Goal: Use online tool/utility: Utilize a website feature to perform a specific function

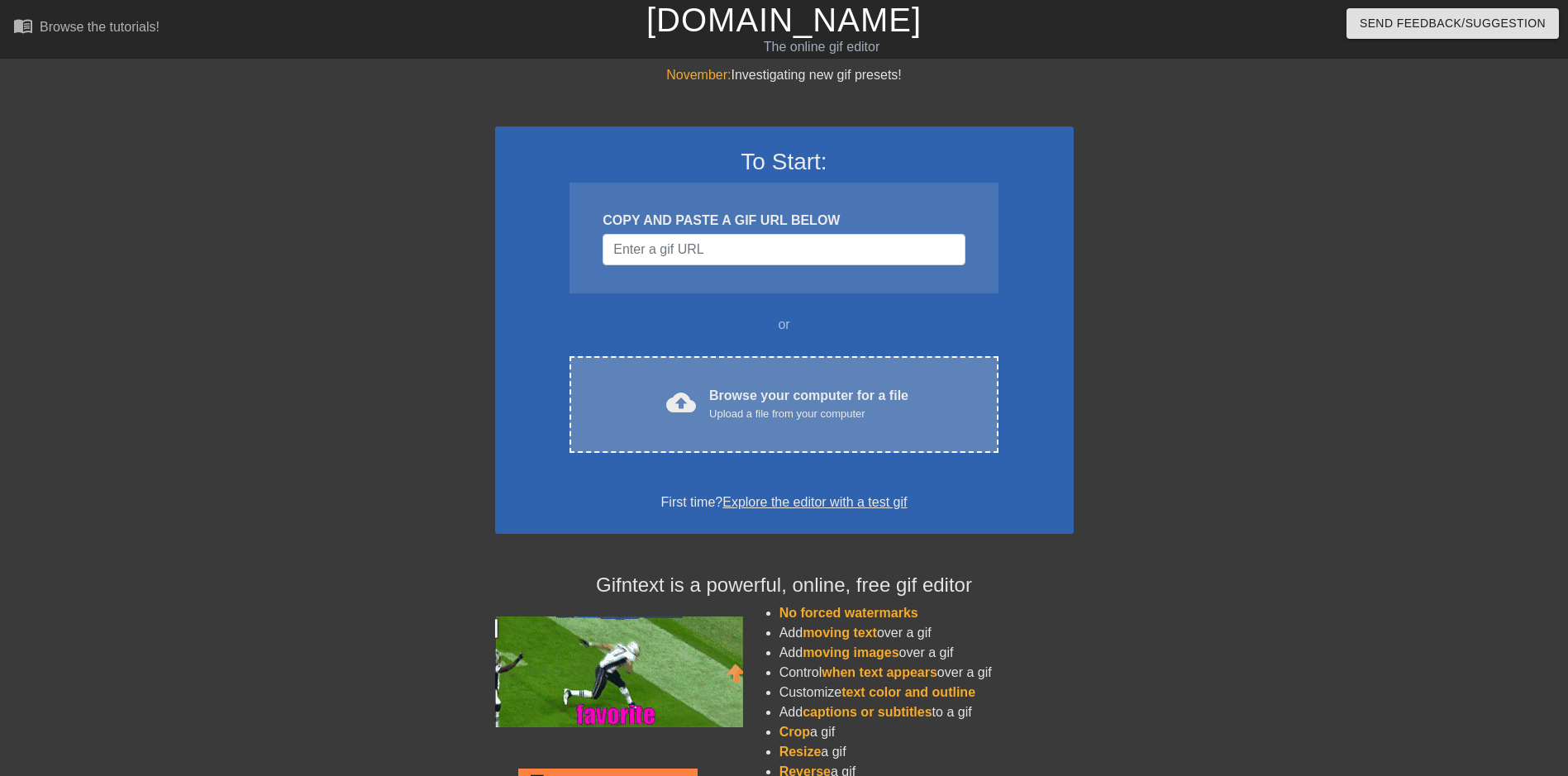
click at [815, 439] on div "cloud_upload Browse your computer for a file Upload a file from your computer C…" at bounding box center [783, 404] width 428 height 97
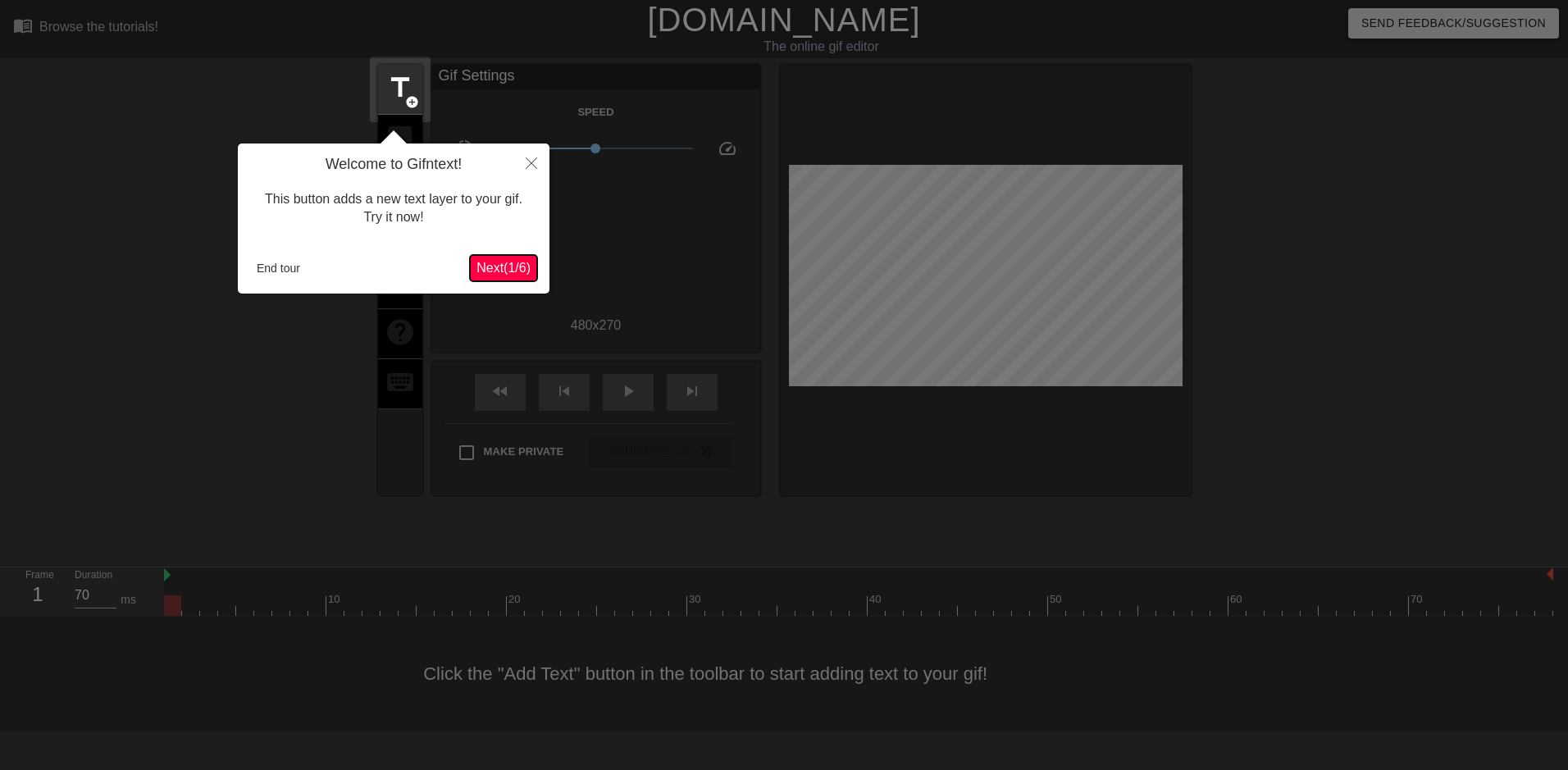
click at [515, 271] on span "Next ( 1 / 6 )" at bounding box center [504, 268] width 54 height 14
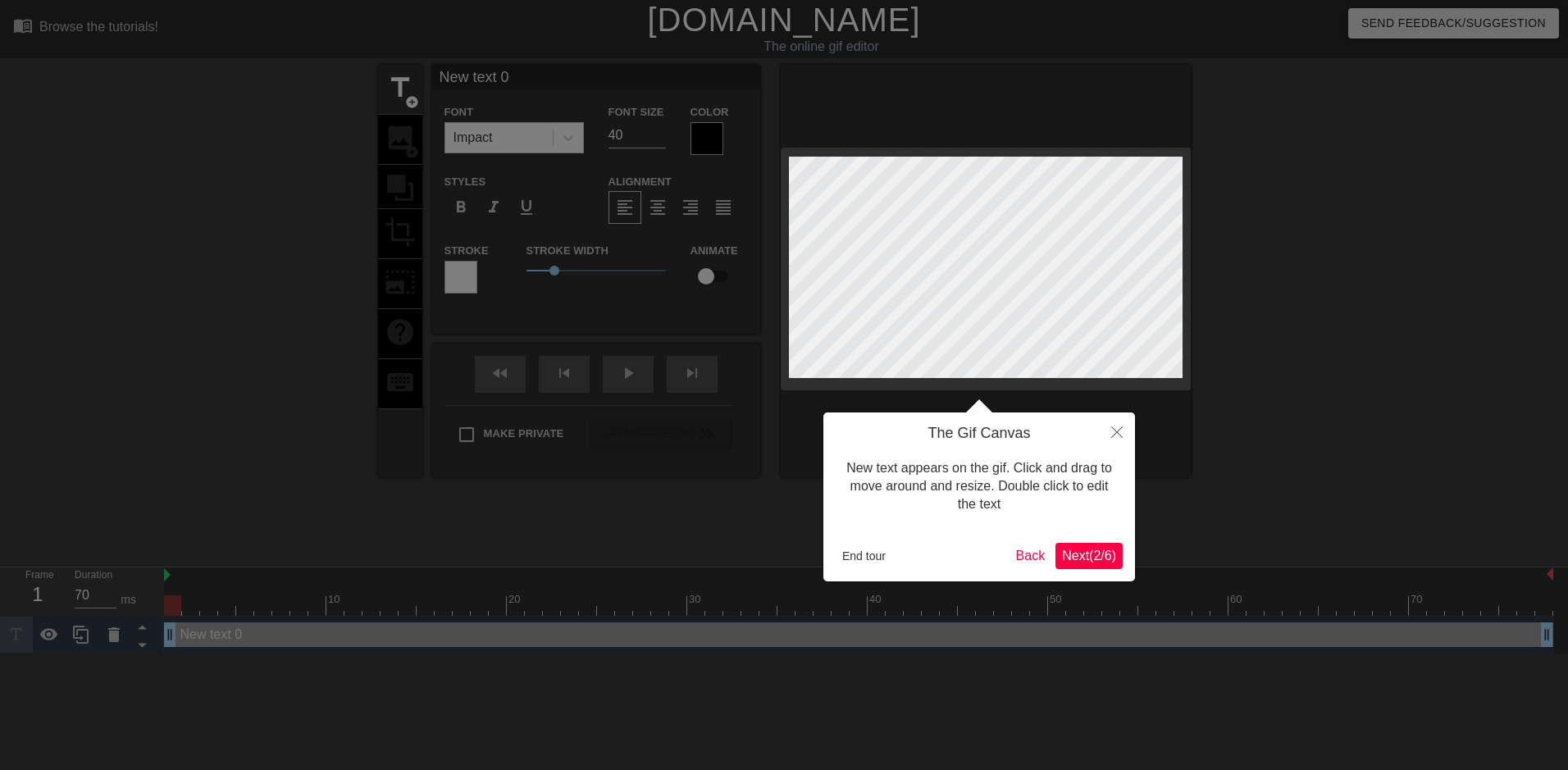
click at [1090, 550] on span "Next ( 2 / 6 )" at bounding box center [1088, 556] width 54 height 14
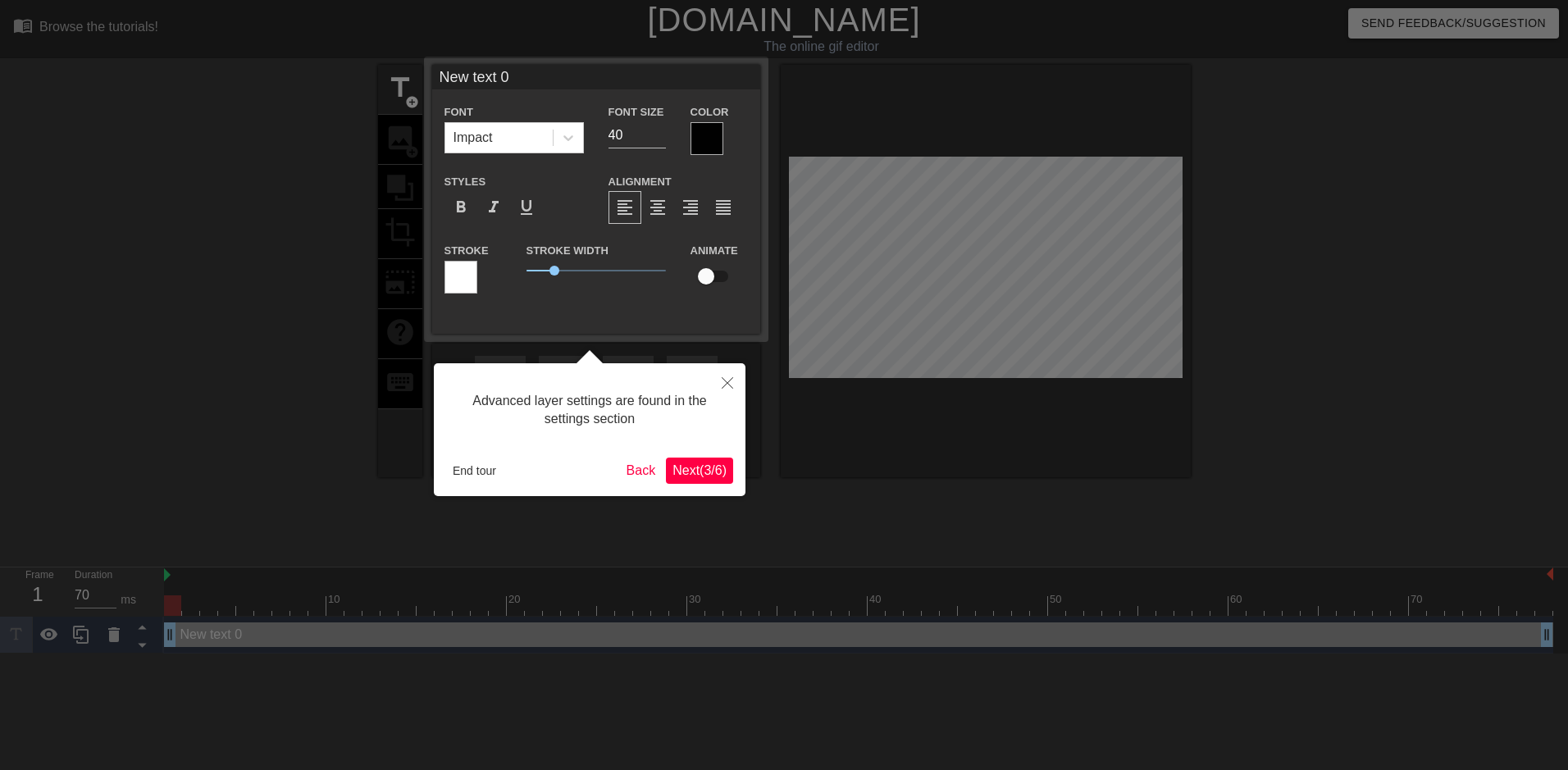
click at [706, 471] on span "Next ( 3 / 6 )" at bounding box center [699, 470] width 54 height 14
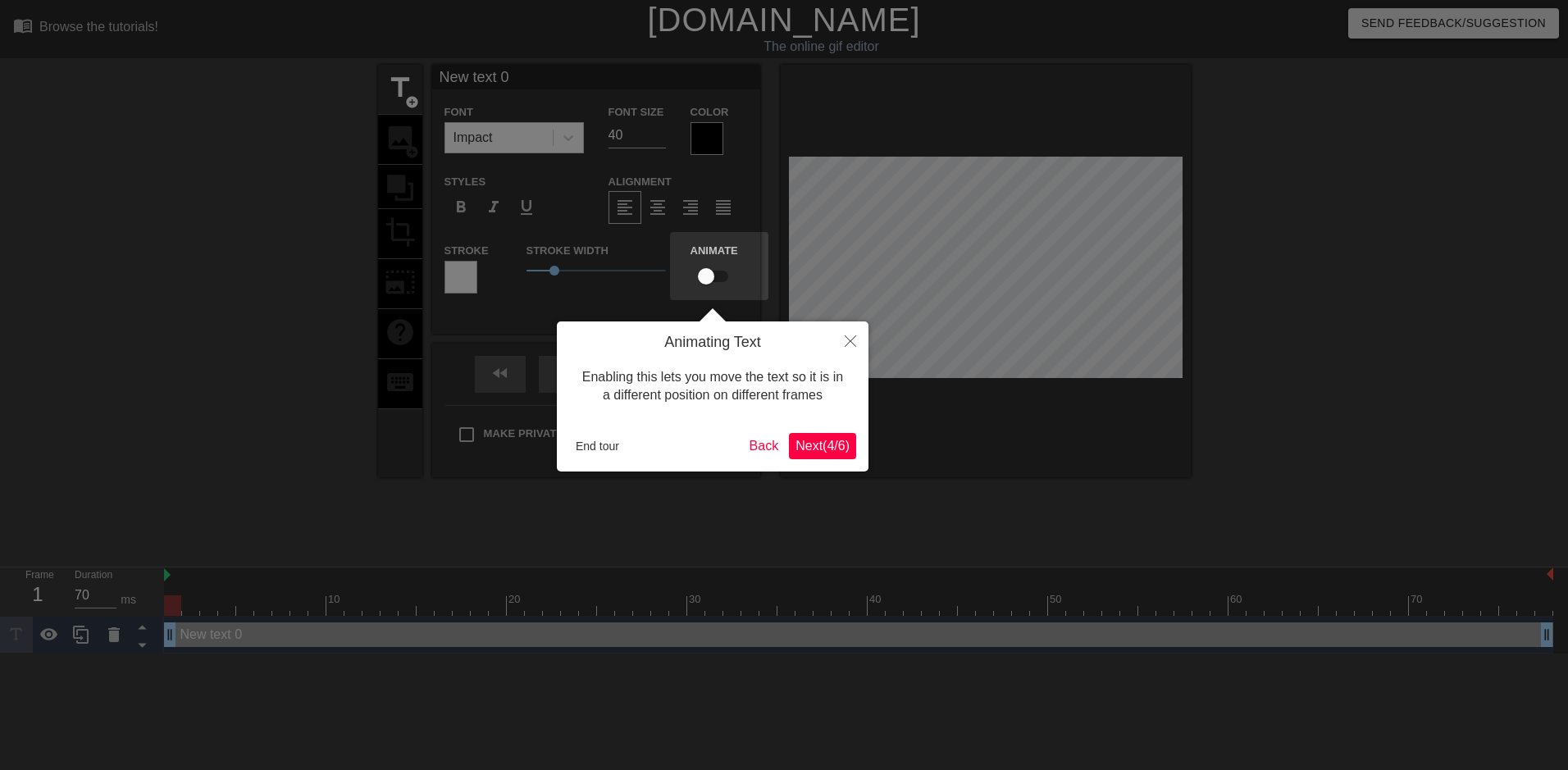
click at [822, 440] on span "Next ( 4 / 6 )" at bounding box center [822, 445] width 54 height 14
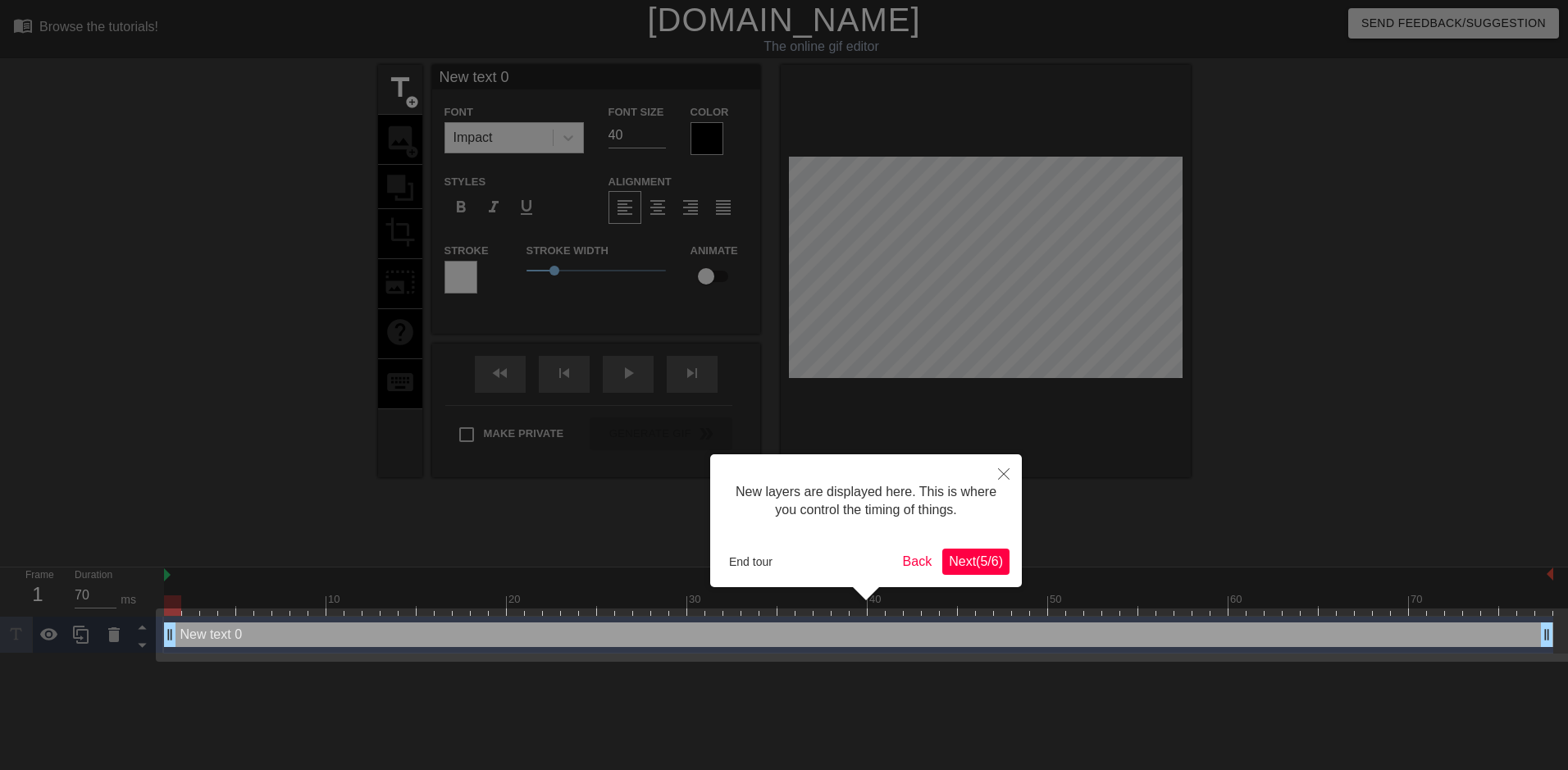
click at [970, 560] on span "Next ( 5 / 6 )" at bounding box center [975, 561] width 54 height 14
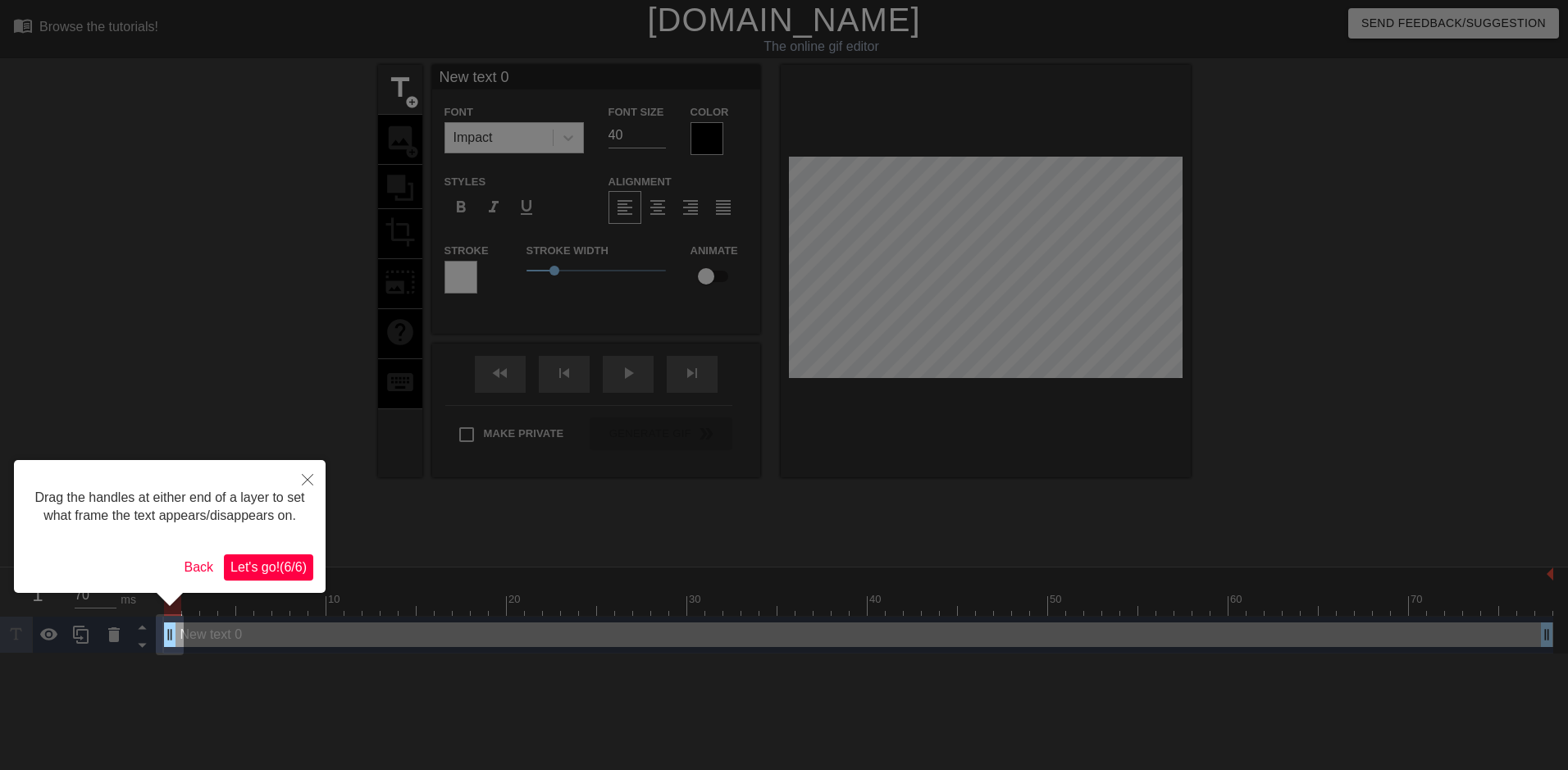
click at [260, 563] on span "Let's go! ( 6 / 6 )" at bounding box center [268, 567] width 76 height 14
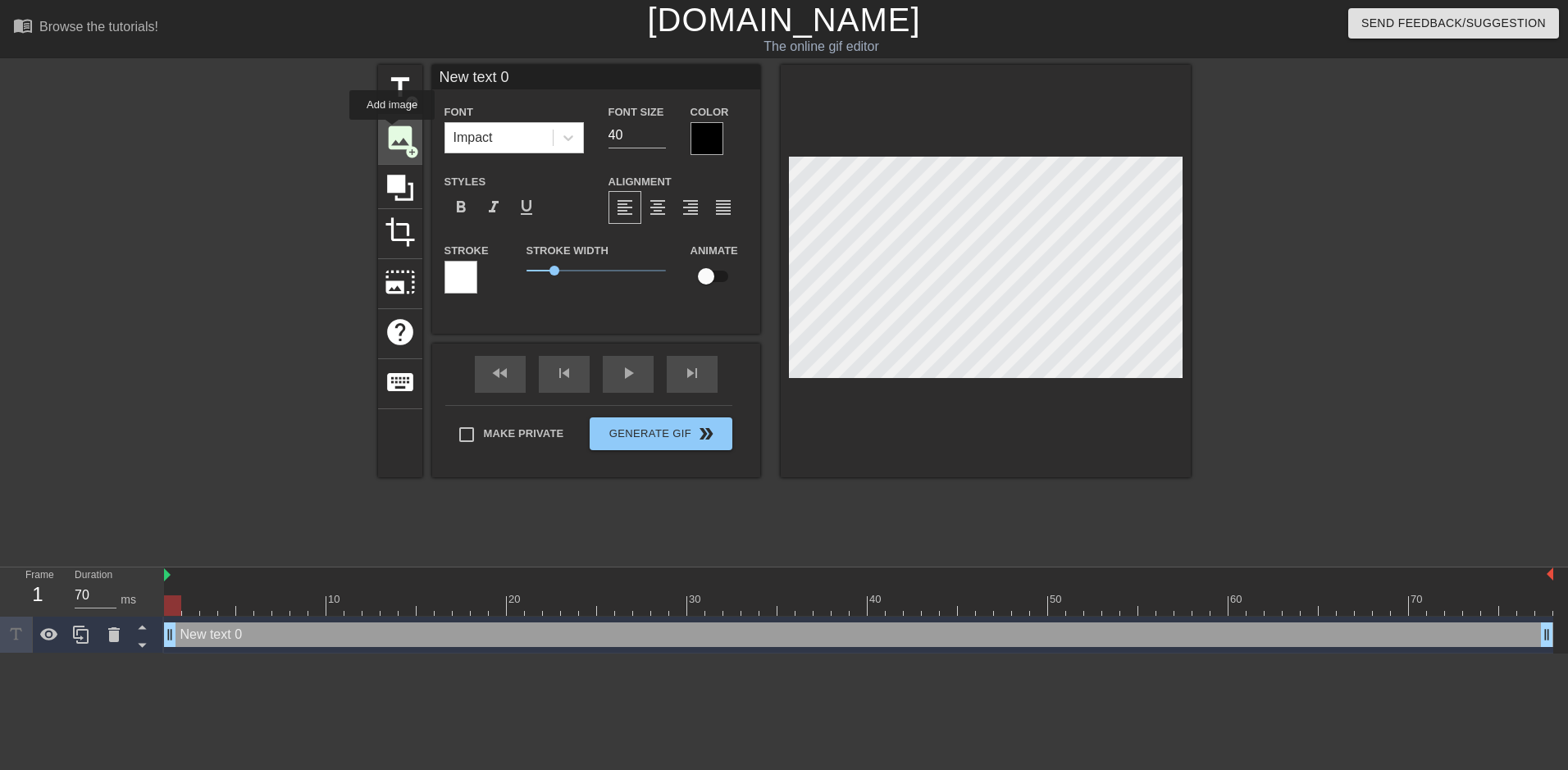
click at [392, 132] on span "image" at bounding box center [400, 138] width 31 height 31
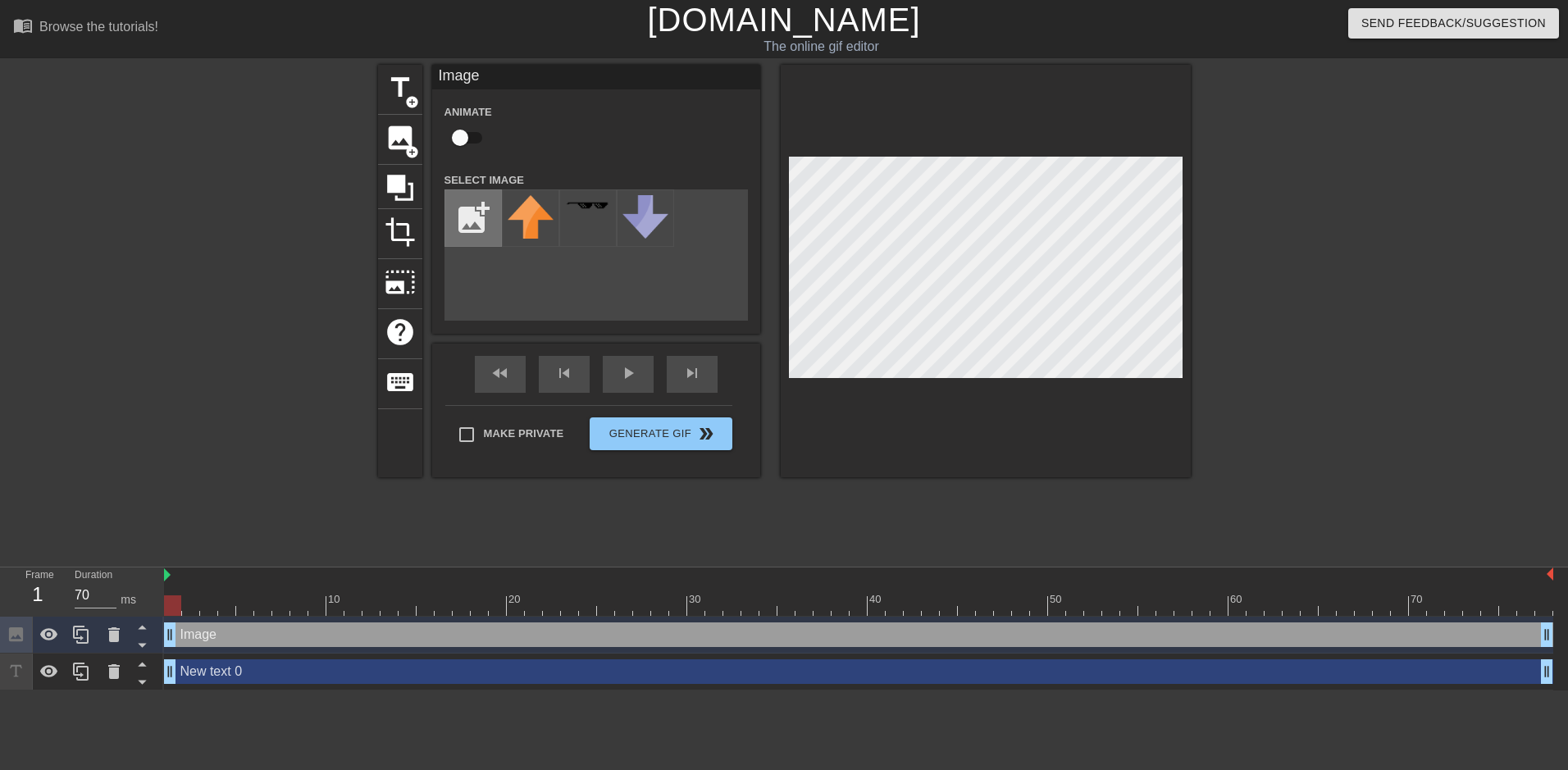
click at [457, 231] on input "file" at bounding box center [473, 218] width 55 height 55
click at [497, 370] on div "fast_rewind skip_previous play_arrow skip_next" at bounding box center [596, 374] width 267 height 61
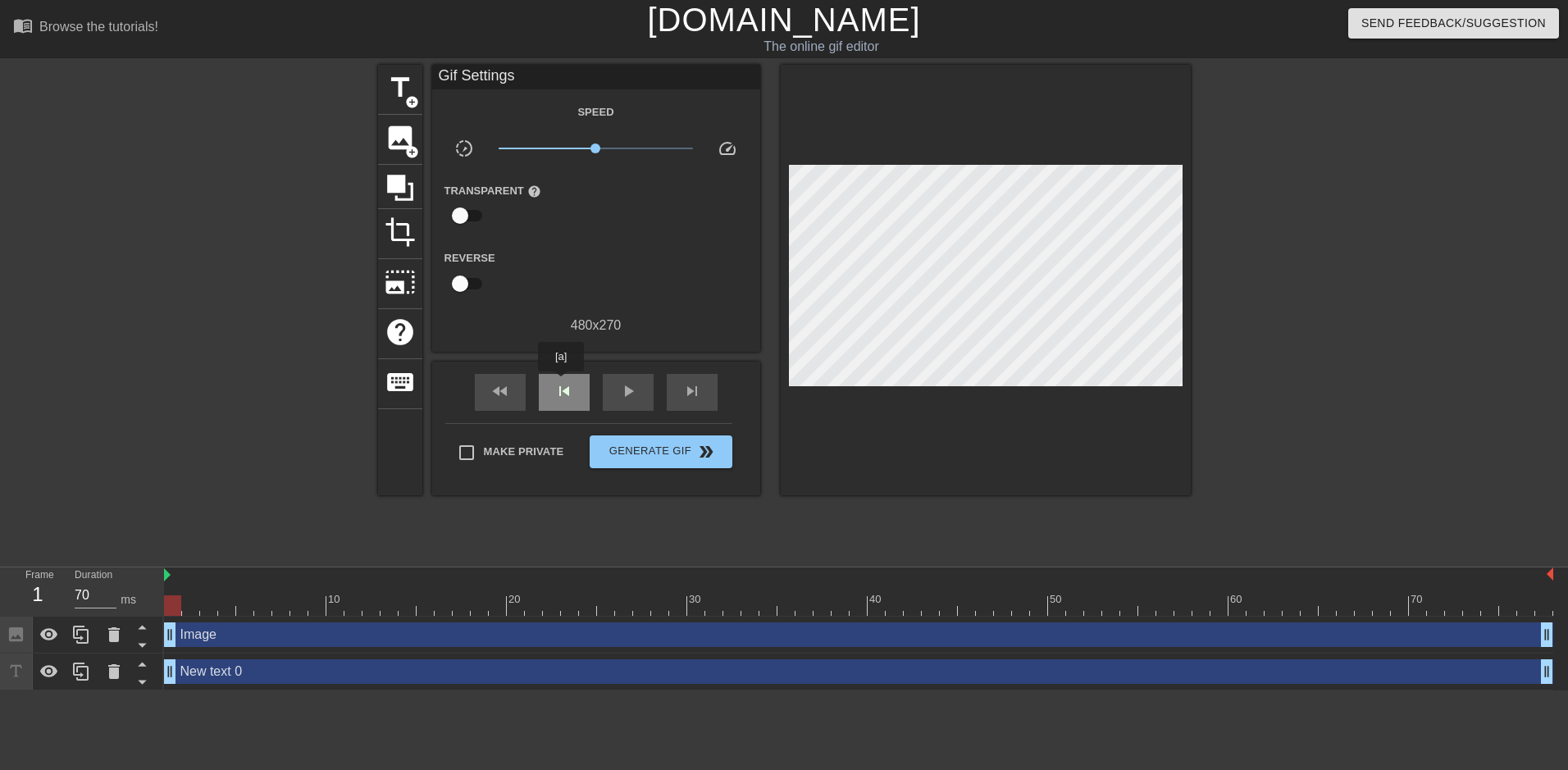
click at [561, 383] on span "skip_previous" at bounding box center [564, 391] width 20 height 20
click at [389, 84] on span "title" at bounding box center [400, 87] width 31 height 31
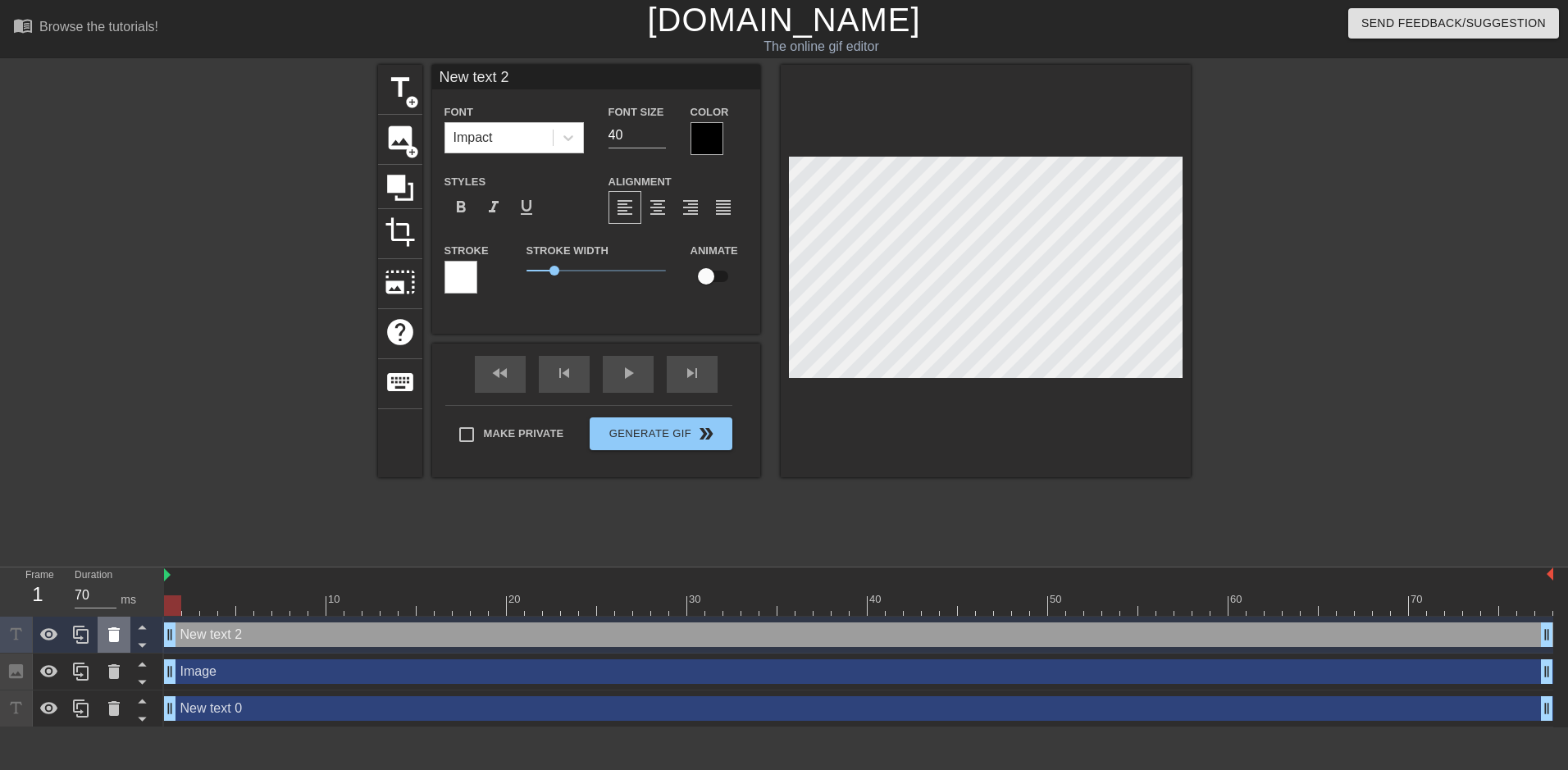
click at [118, 633] on icon at bounding box center [114, 634] width 12 height 15
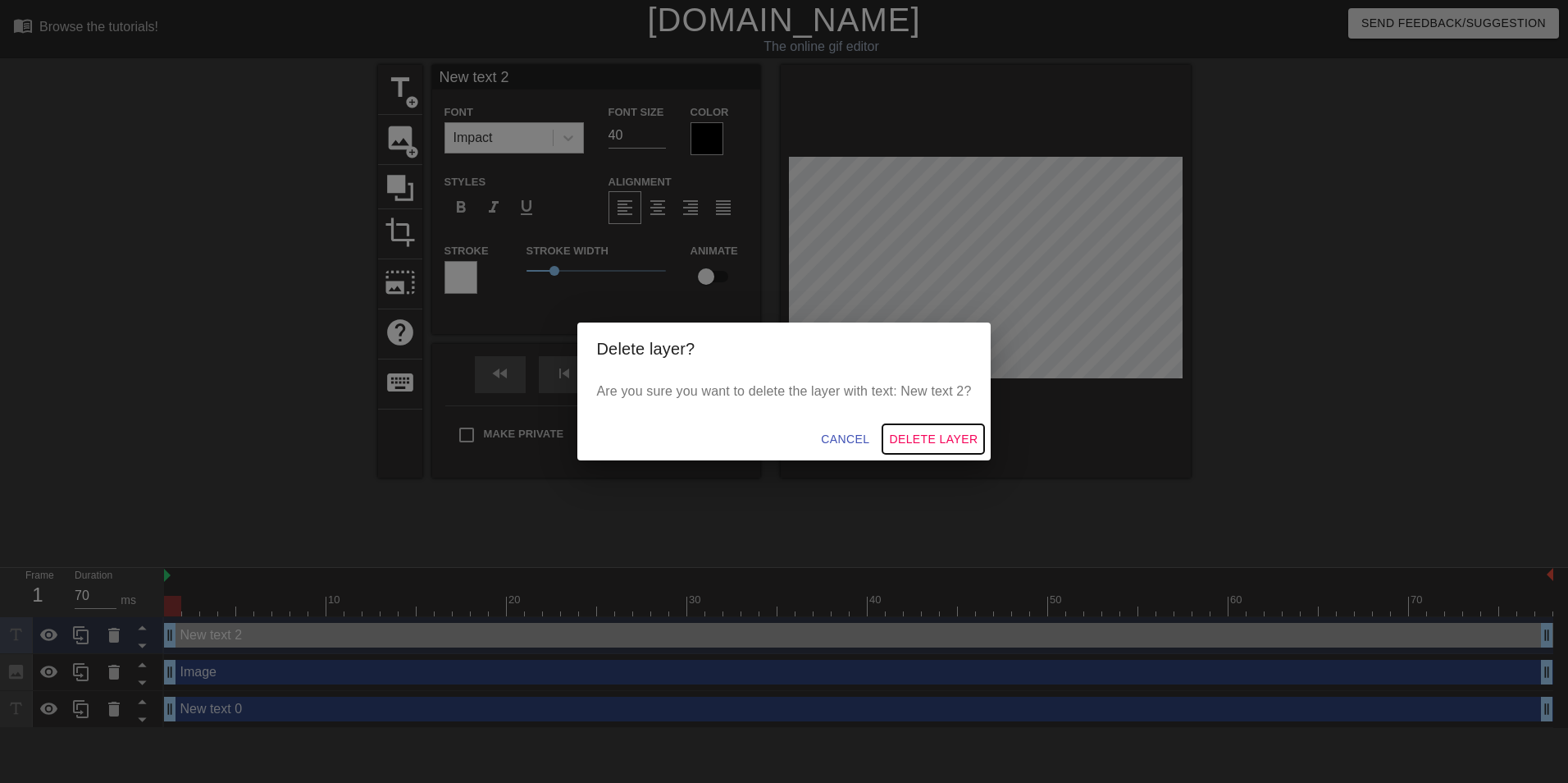
click at [937, 445] on span "Delete Layer" at bounding box center [933, 439] width 89 height 21
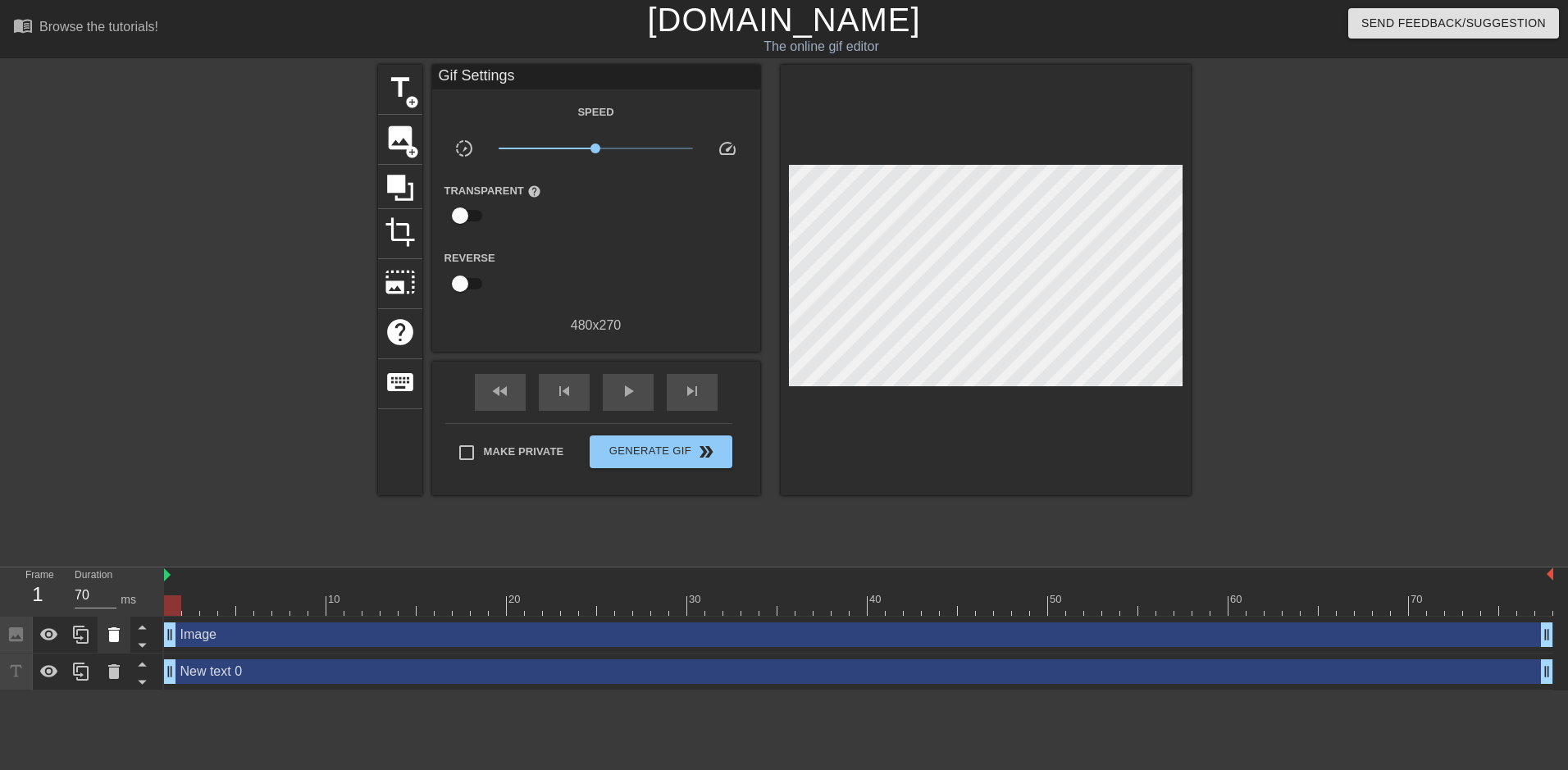
click at [113, 635] on icon at bounding box center [114, 634] width 12 height 15
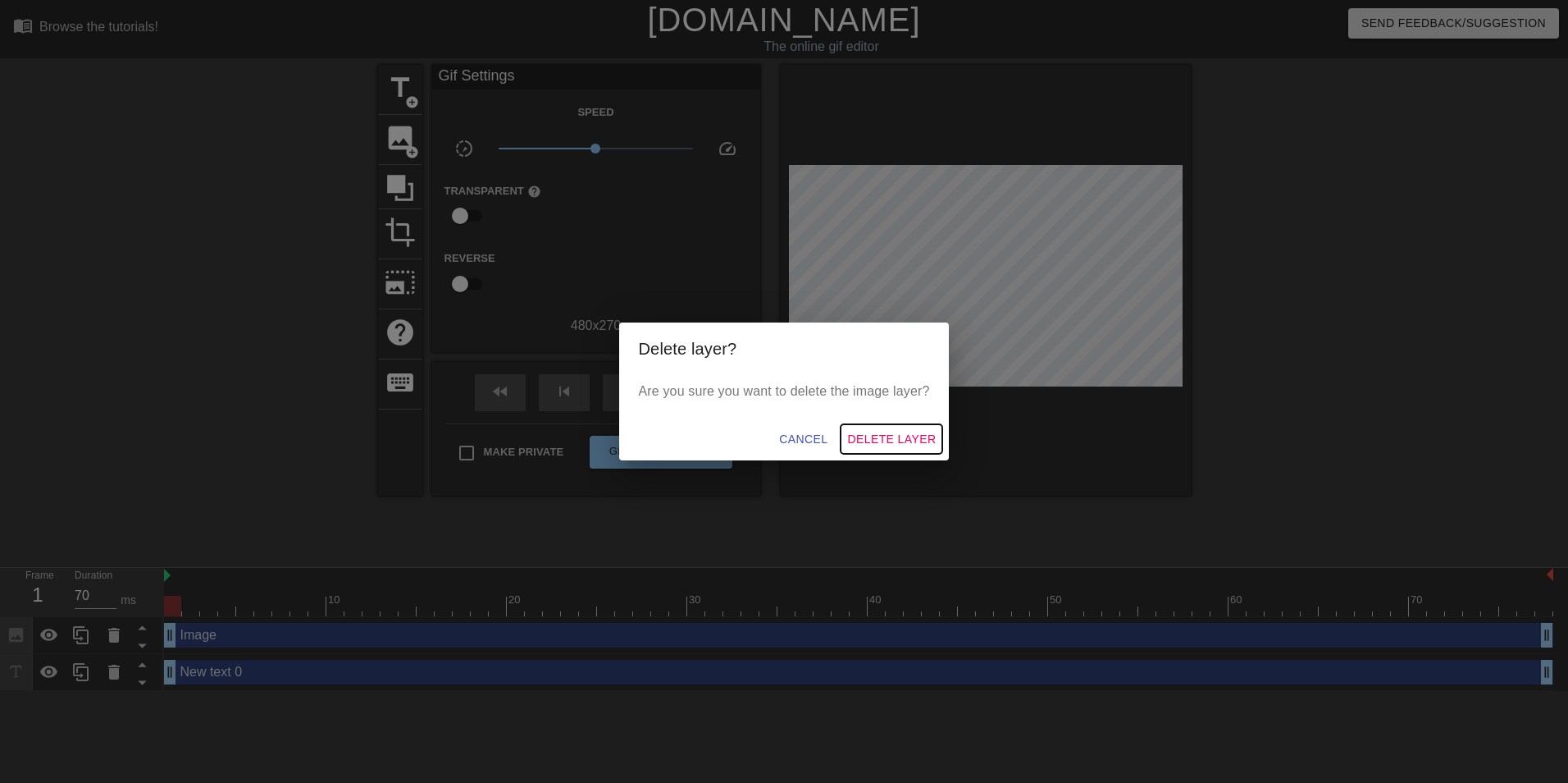
click at [876, 436] on span "Delete Layer" at bounding box center [891, 439] width 89 height 21
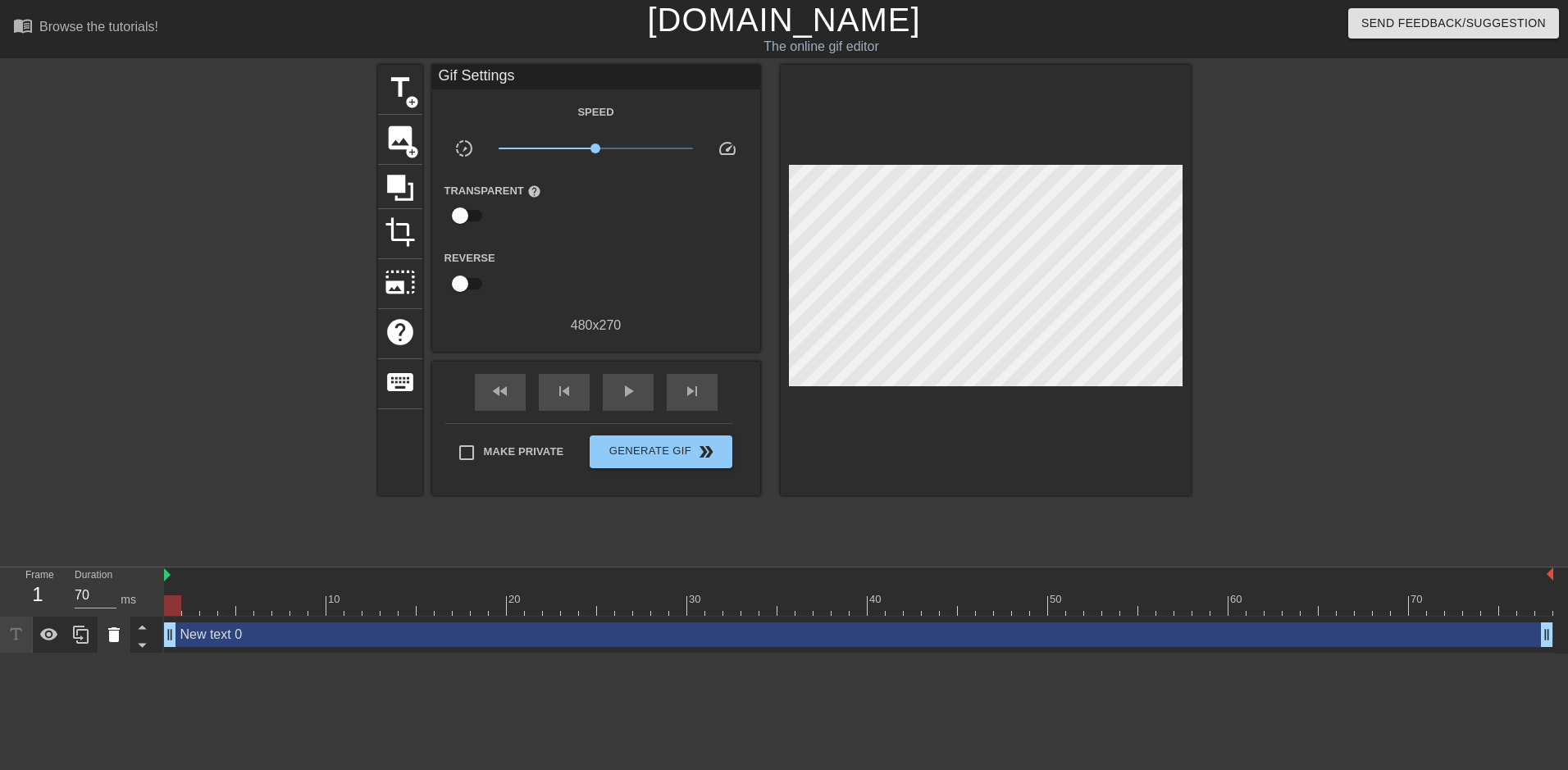
click at [124, 639] on div at bounding box center [114, 634] width 33 height 36
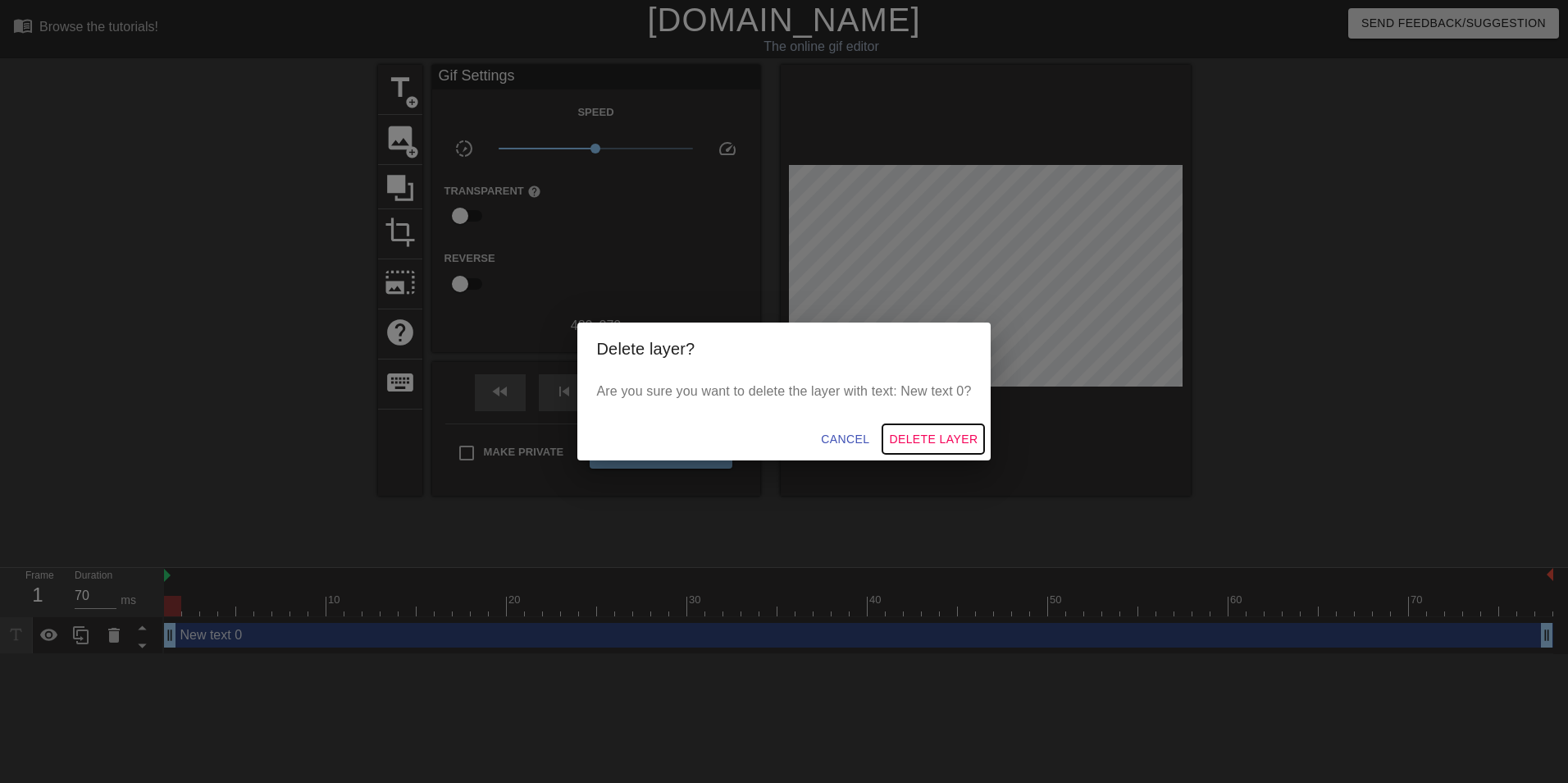
click at [947, 443] on span "Delete Layer" at bounding box center [933, 439] width 89 height 21
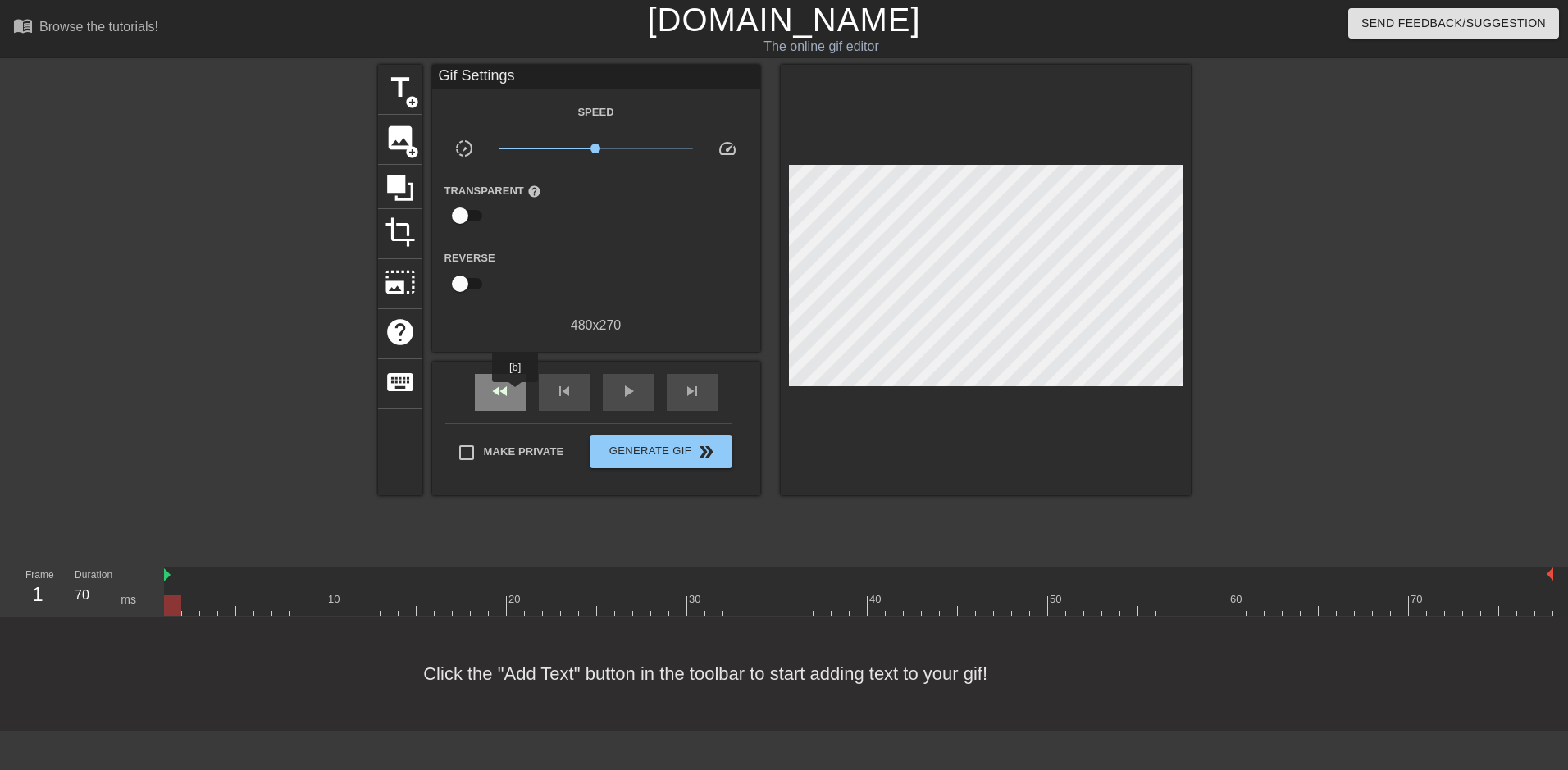
click at [513, 394] on div "fast_rewind" at bounding box center [500, 392] width 50 height 37
click at [413, 146] on span "add_circle" at bounding box center [412, 152] width 14 height 14
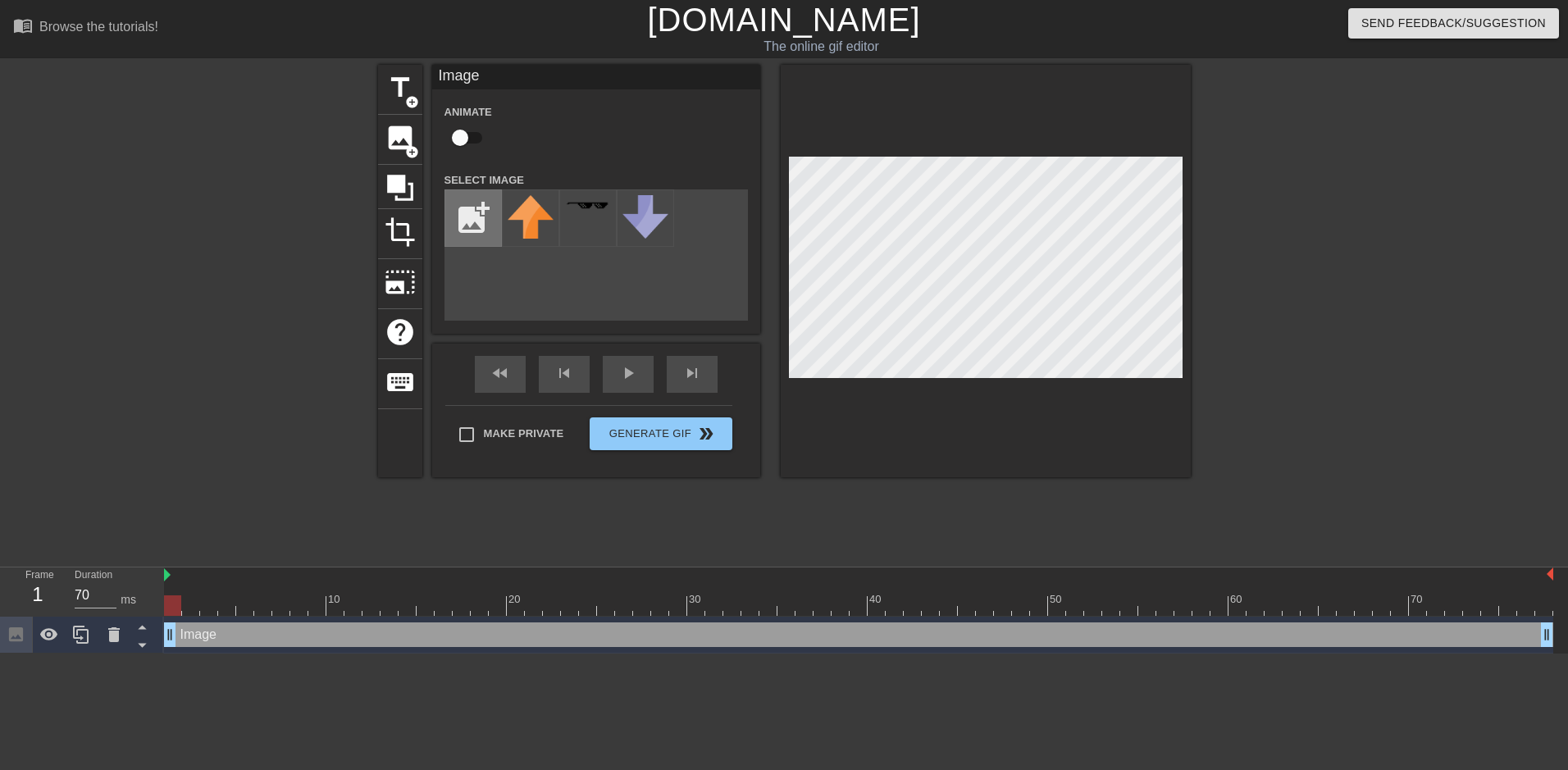
click at [472, 212] on input "file" at bounding box center [473, 218] width 55 height 55
type input "C:\fakepath\grant.png"
click at [528, 211] on img at bounding box center [530, 218] width 46 height 46
click at [666, 526] on div "title add_circle image add_circle crop photo_size_select_large help keyboard Im…" at bounding box center [784, 310] width 812 height 492
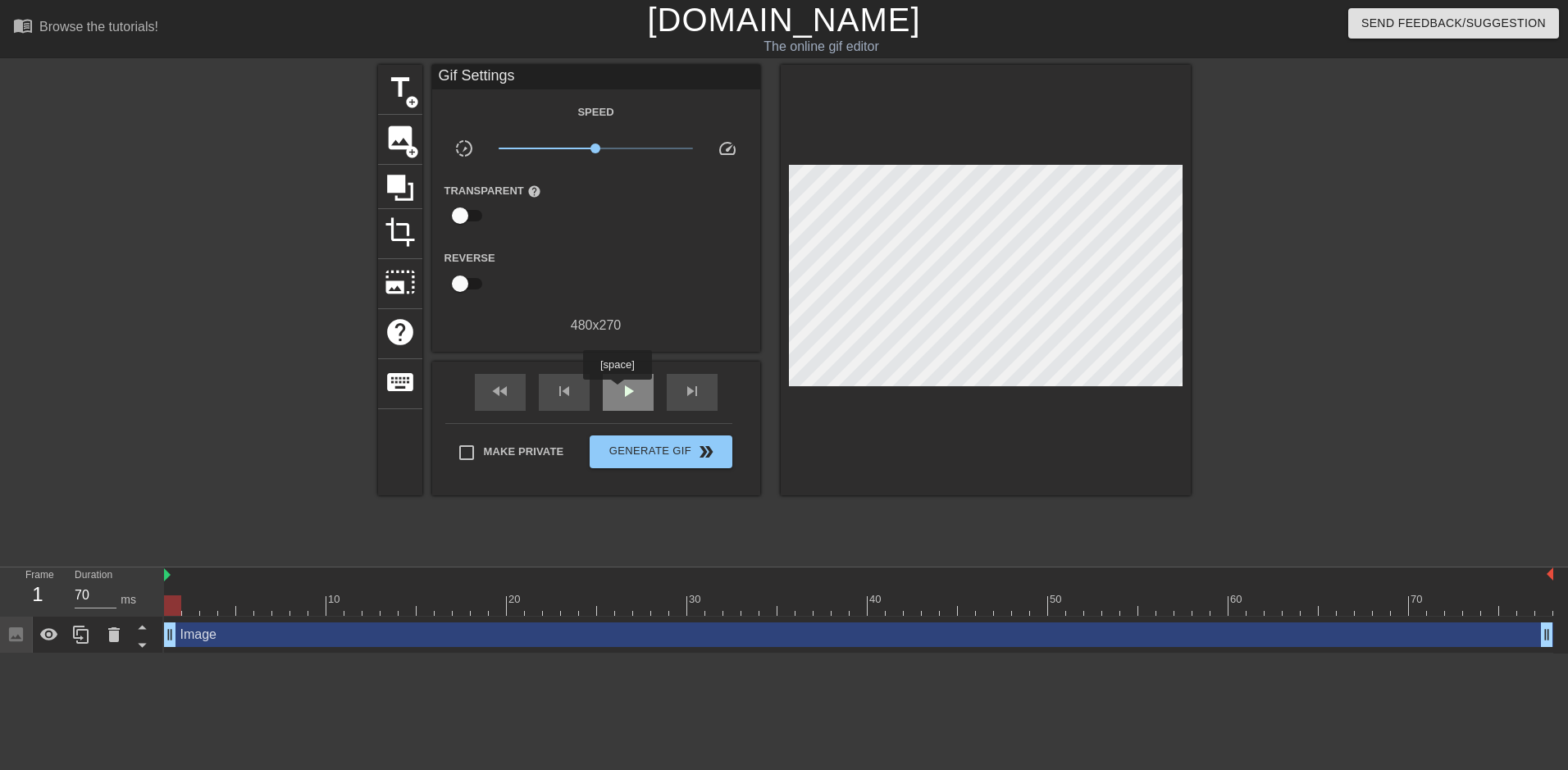
click at [616, 391] on div "play_arrow" at bounding box center [627, 392] width 50 height 37
click at [614, 398] on div "pause" at bounding box center [627, 392] width 50 height 37
click at [557, 385] on span "skip_previous" at bounding box center [564, 391] width 20 height 20
click at [506, 386] on span "fast_rewind" at bounding box center [501, 391] width 20 height 20
click at [219, 635] on div "Image drag_handle drag_handle" at bounding box center [859, 634] width 1389 height 25
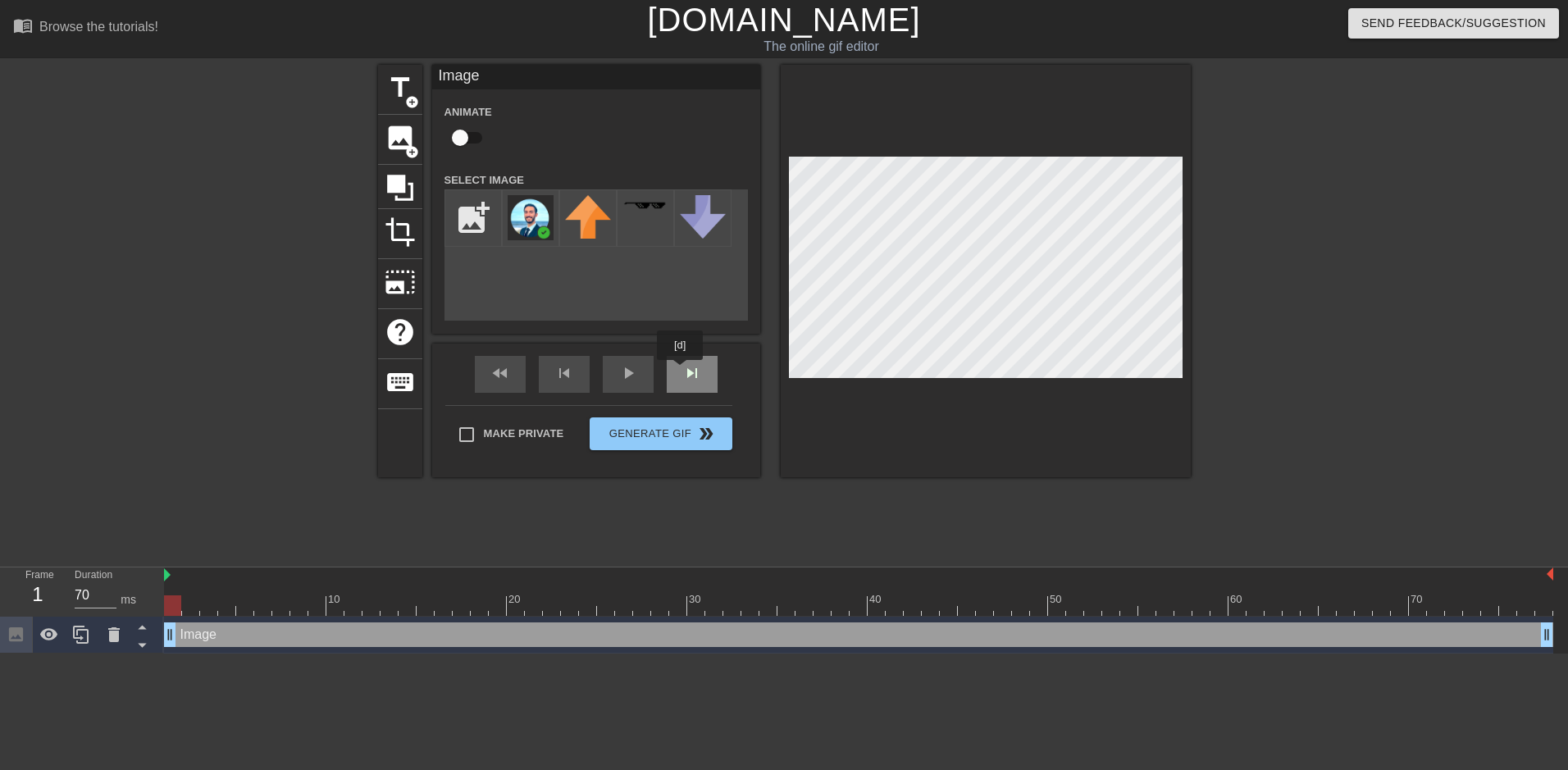
click at [681, 371] on div "fast_rewind skip_previous play_arrow skip_next" at bounding box center [596, 374] width 267 height 61
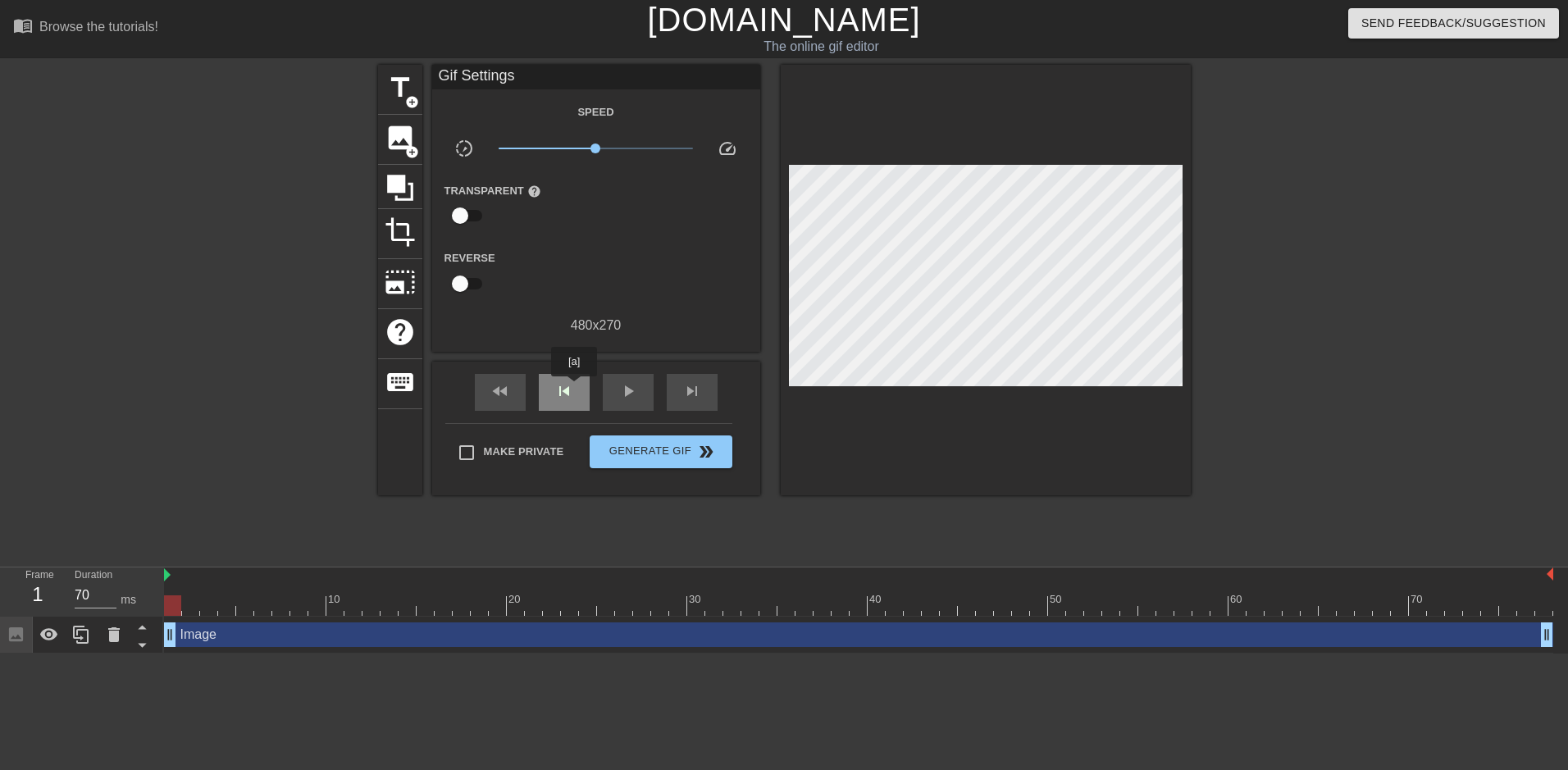
click at [563, 392] on span "skip_previous" at bounding box center [564, 391] width 20 height 20
click at [506, 388] on span "fast_rewind" at bounding box center [501, 391] width 20 height 20
type input "70"
drag, startPoint x: 171, startPoint y: 635, endPoint x: 384, endPoint y: 644, distance: 213.2
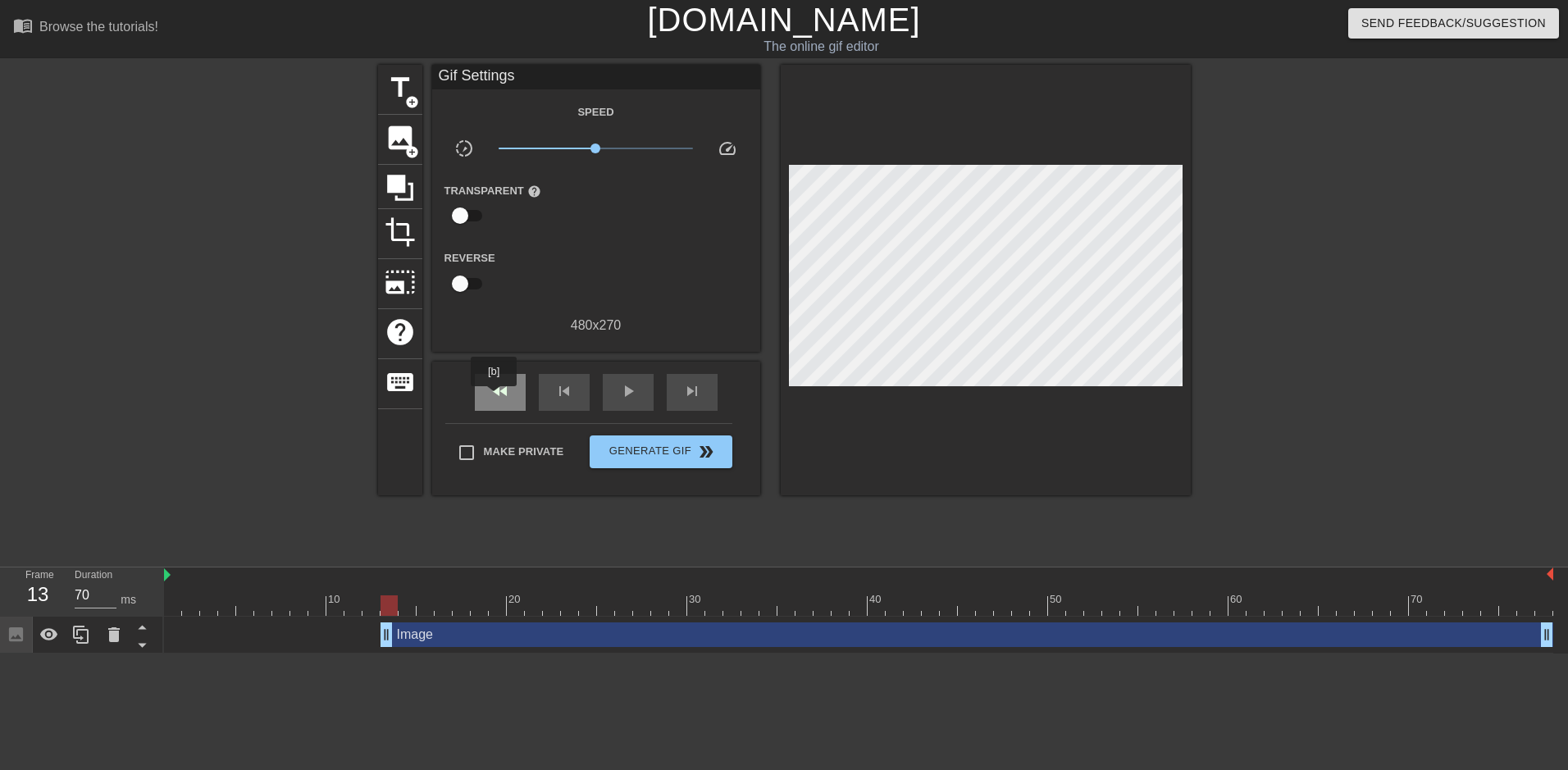
click at [495, 398] on span "fast_rewind" at bounding box center [501, 391] width 20 height 20
click at [609, 452] on span "Generate Gif double_arrow" at bounding box center [661, 452] width 129 height 20
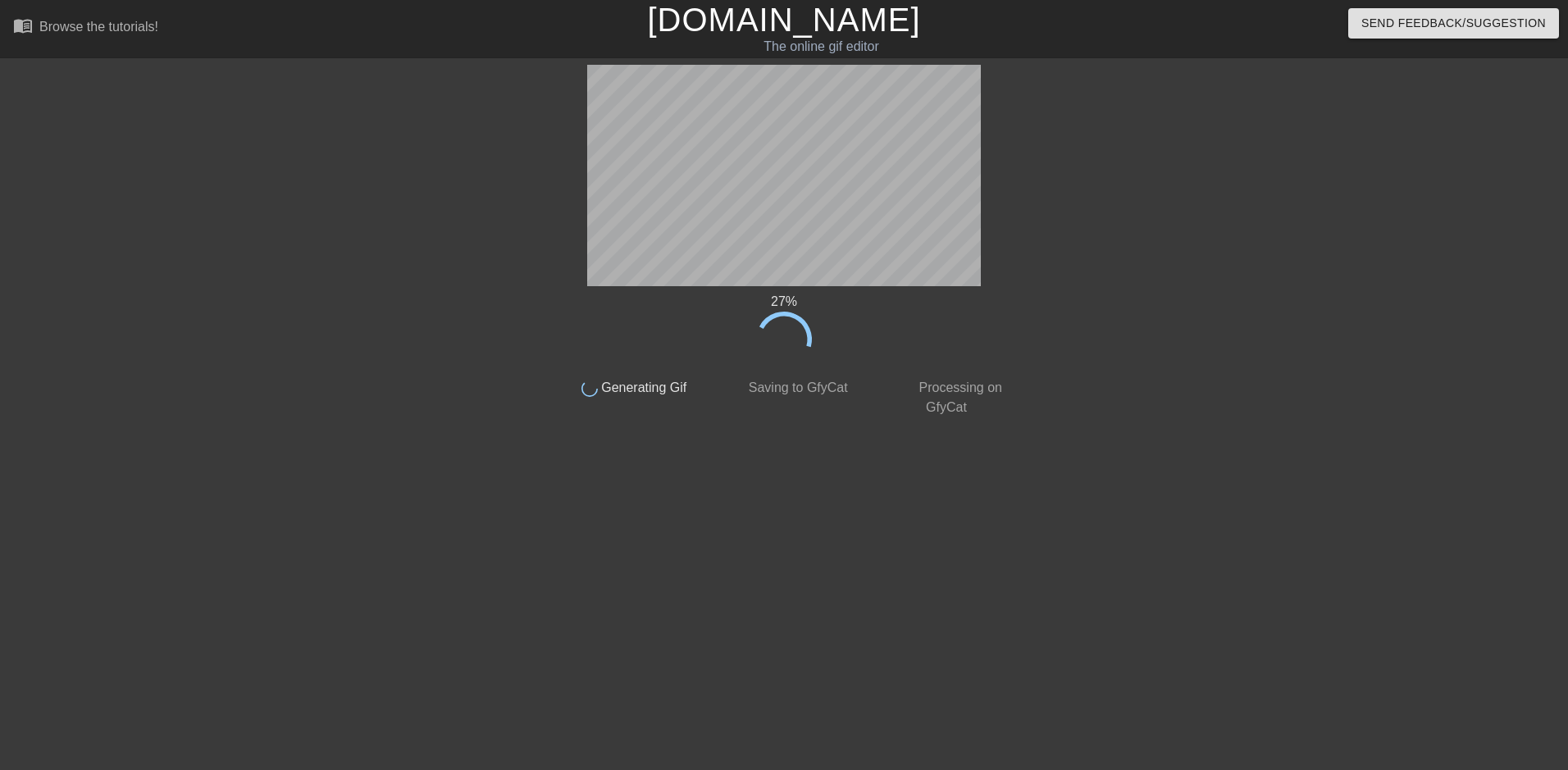
click at [1136, 564] on html "menu_book Browse the tutorials! [DOMAIN_NAME] The online gif editor Send Feedba…" at bounding box center [784, 282] width 1568 height 564
click at [1146, 534] on div at bounding box center [1157, 310] width 246 height 492
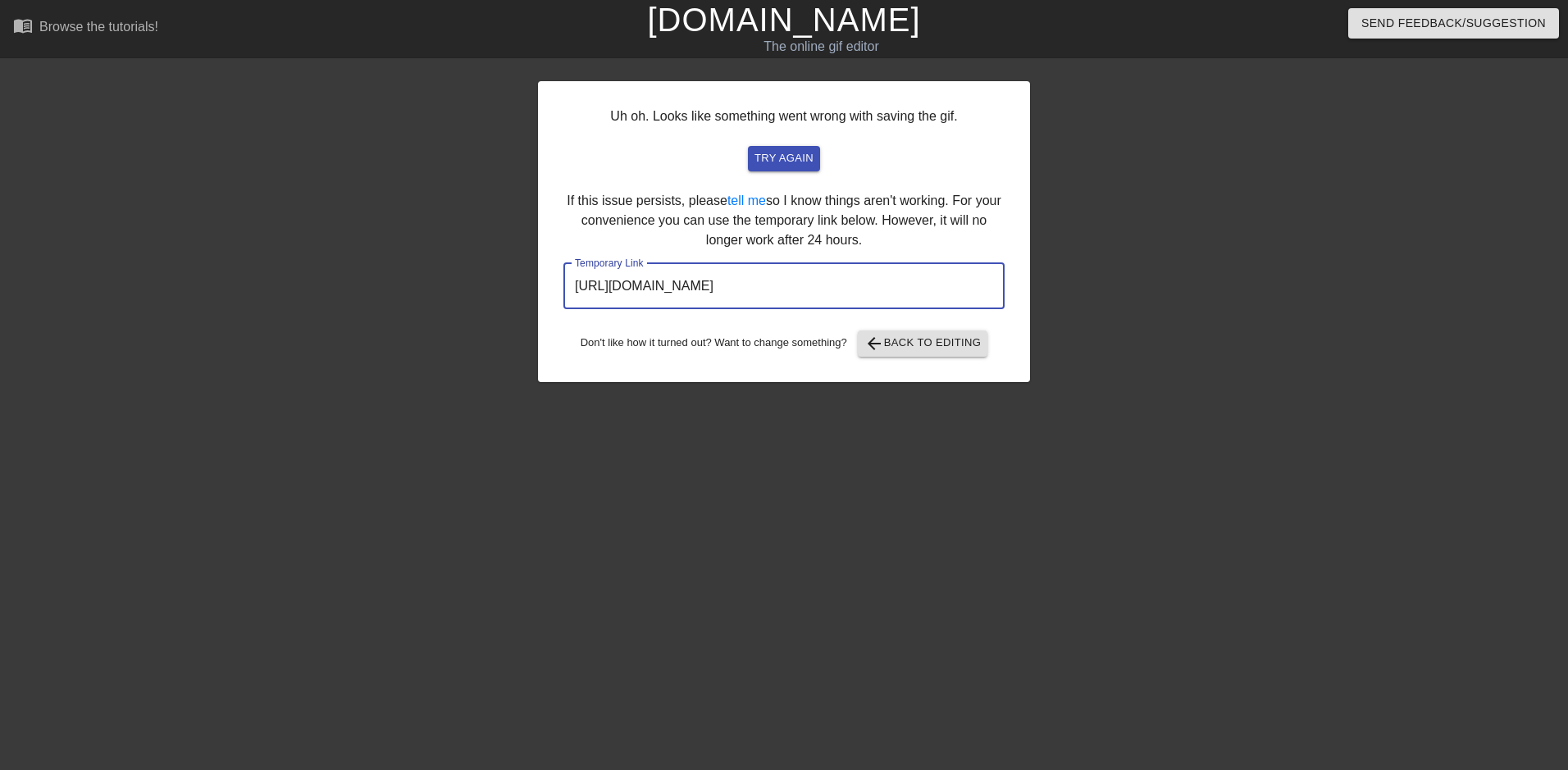
drag, startPoint x: 959, startPoint y: 296, endPoint x: 529, endPoint y: 284, distance: 430.2
click at [529, 284] on div "Uh oh. Looks like something went wrong with saving the gif. try again If this i…" at bounding box center [784, 310] width 1568 height 492
